Goal: Task Accomplishment & Management: Manage account settings

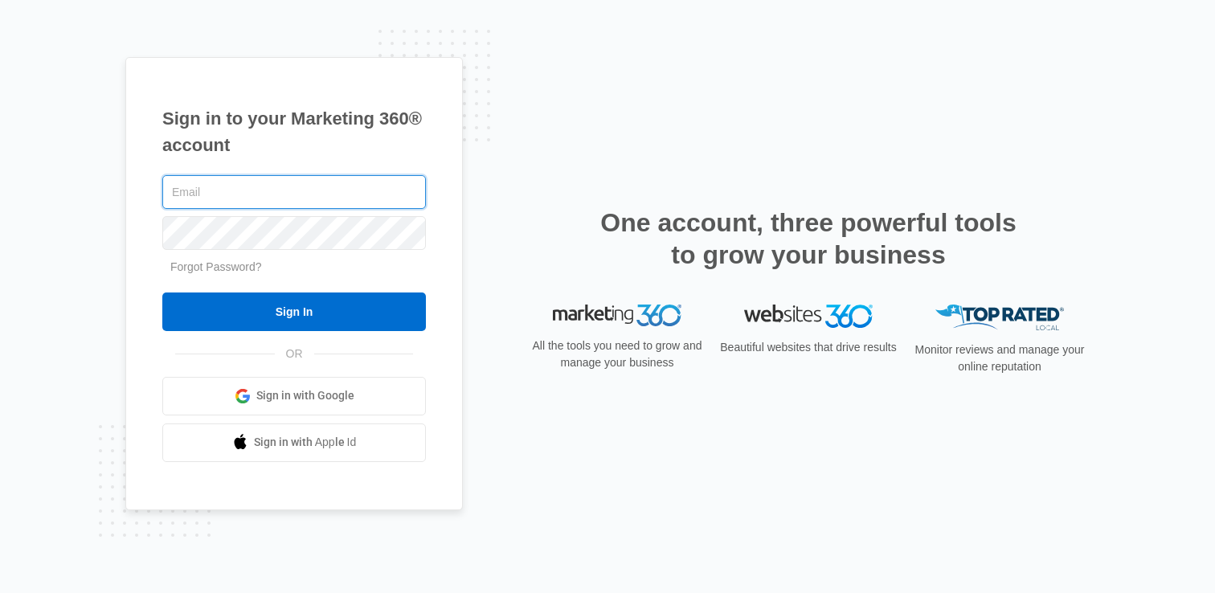
click at [289, 198] on input "text" at bounding box center [294, 192] width 264 height 34
type input "[EMAIL_ADDRESS][DOMAIN_NAME]"
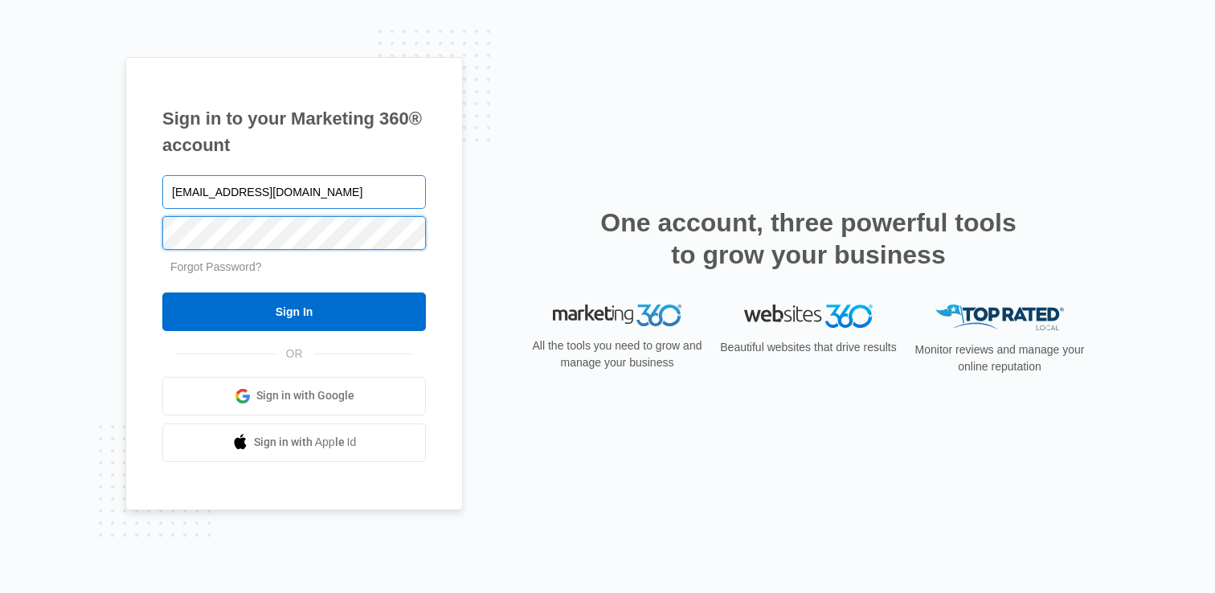
click at [162, 292] on input "Sign In" at bounding box center [294, 311] width 264 height 39
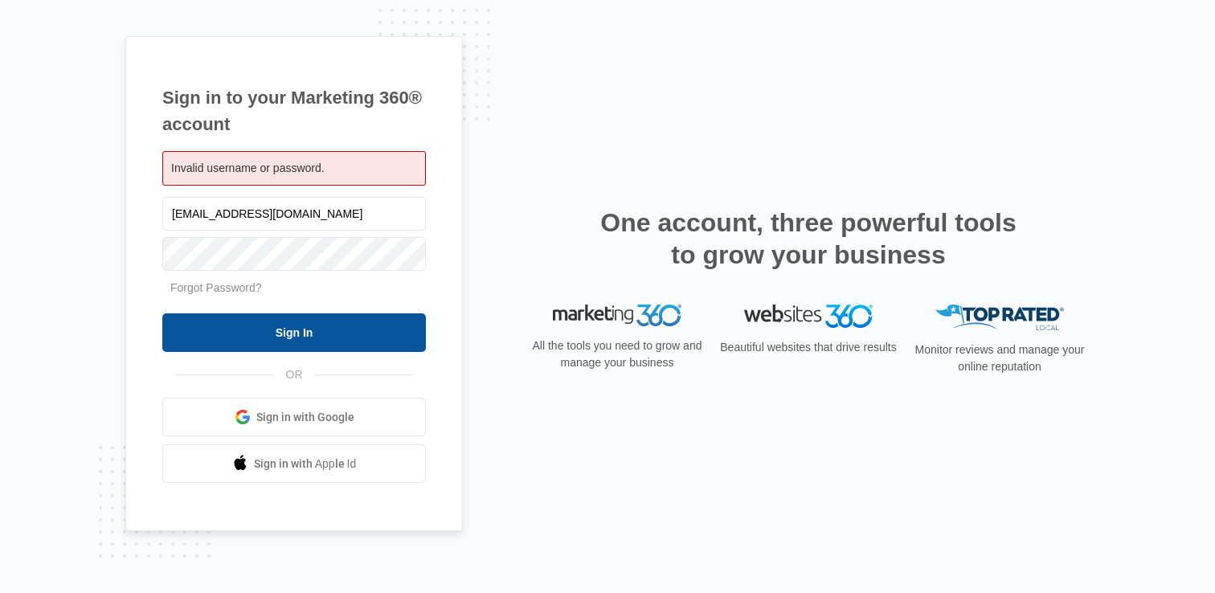
click at [253, 317] on input "Sign In" at bounding box center [294, 332] width 264 height 39
